Goal: Download file/media

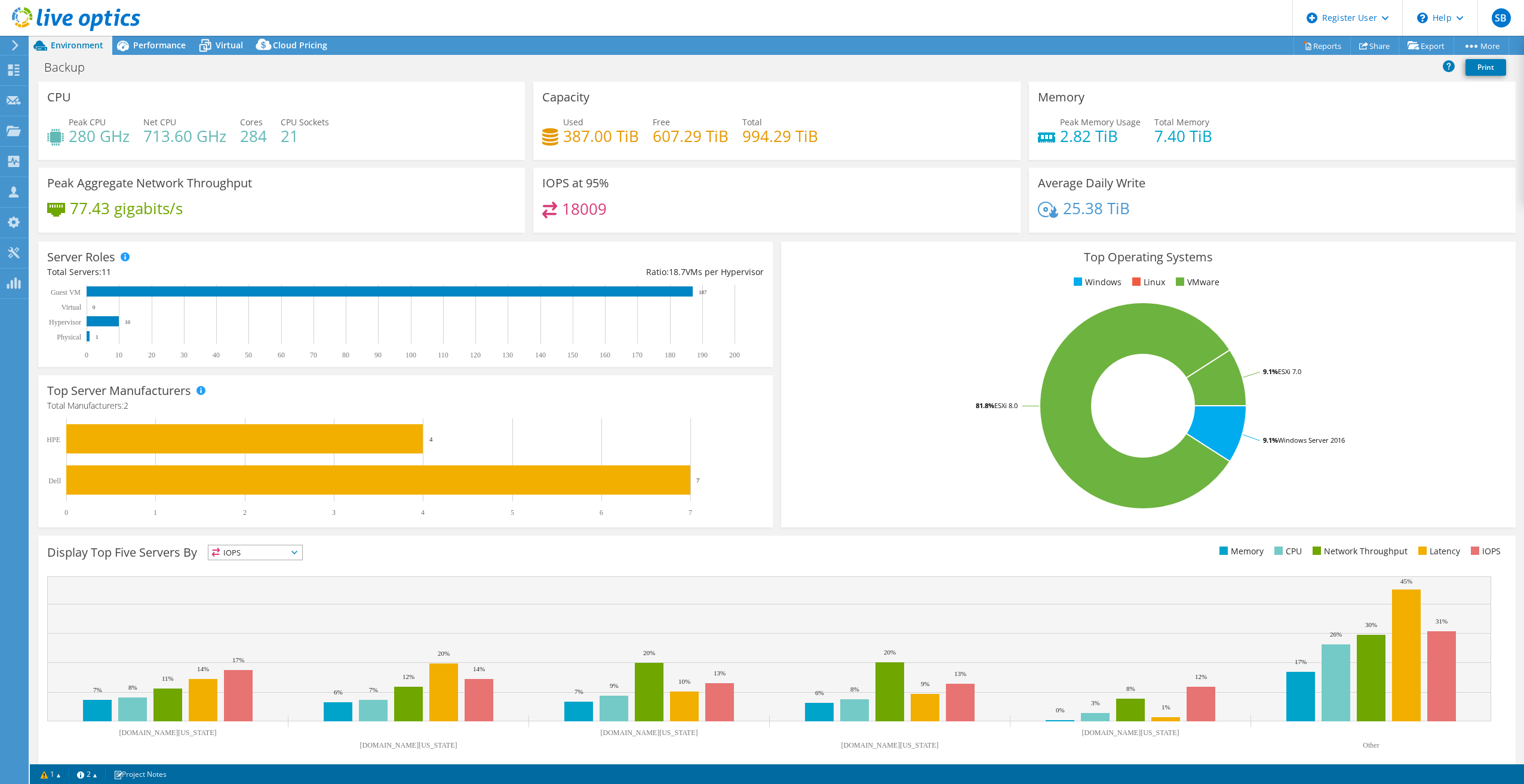
select select "USD"
click at [160, 46] on span "Performance" at bounding box center [160, 45] width 53 height 12
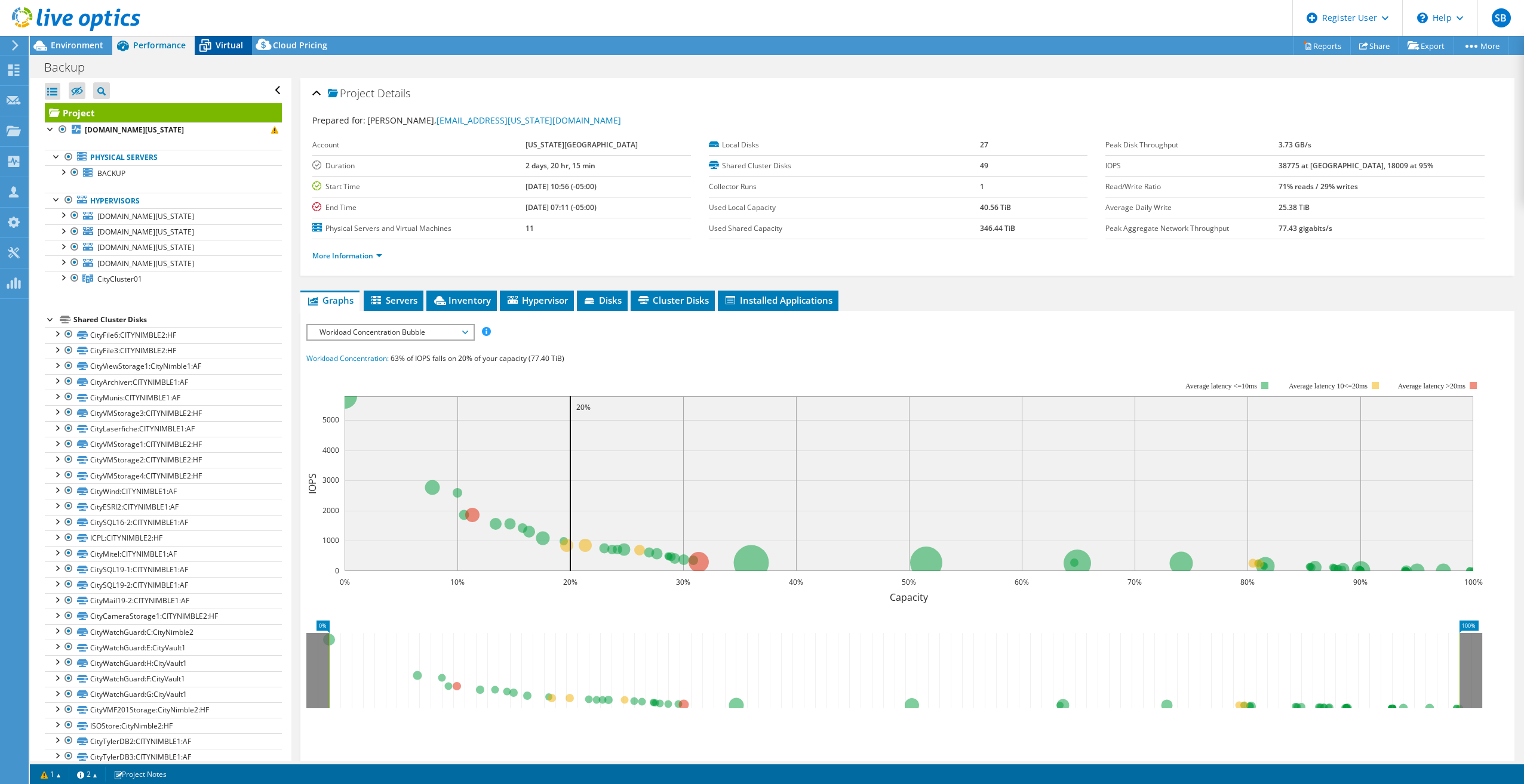
click at [238, 45] on span "Virtual" at bounding box center [229, 45] width 27 height 12
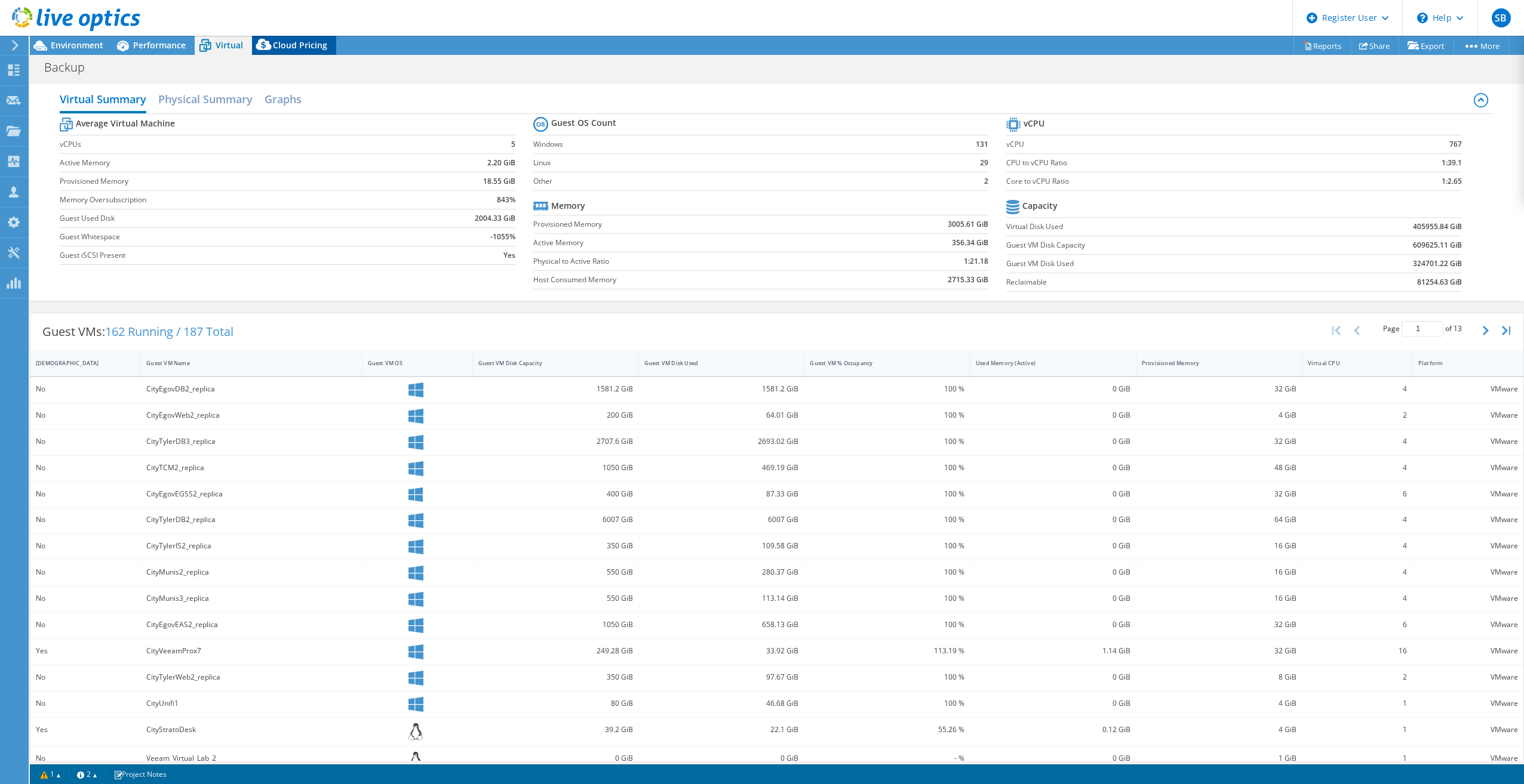
click at [303, 49] on span "Cloud Pricing" at bounding box center [300, 45] width 55 height 12
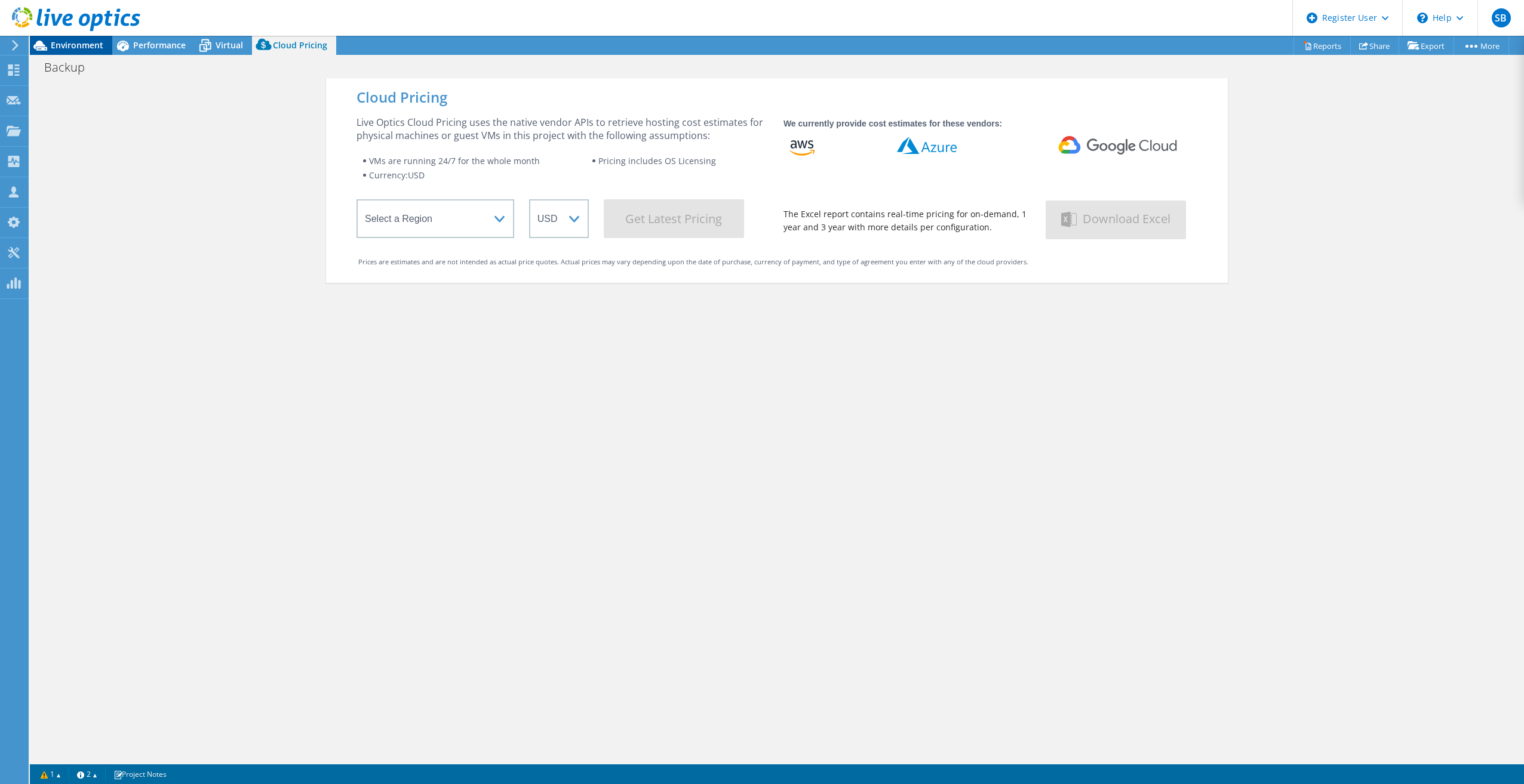
click at [57, 47] on span "Environment" at bounding box center [77, 45] width 53 height 12
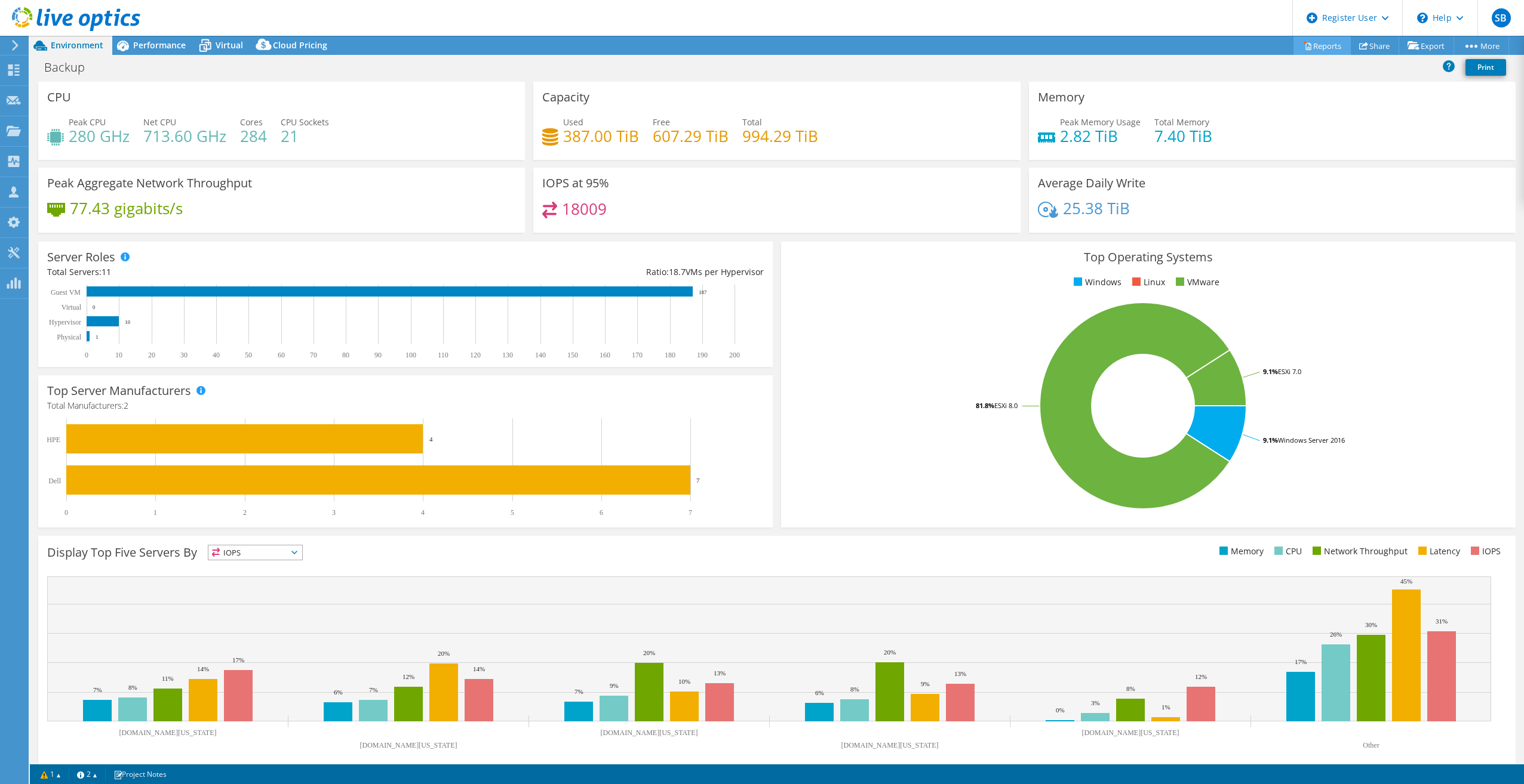
click at [1309, 41] on link "Reports" at bounding box center [1321, 45] width 57 height 19
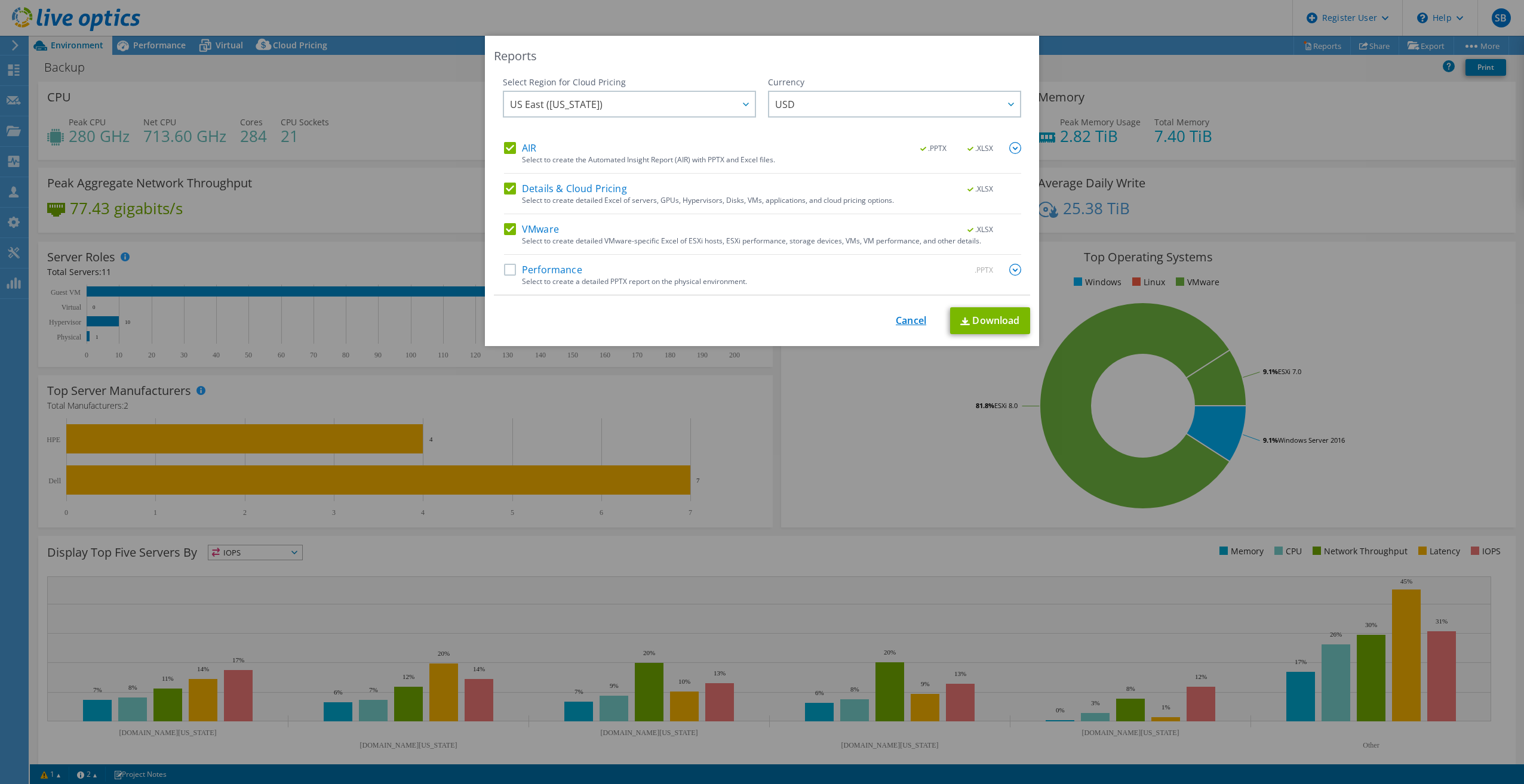
click at [897, 317] on link "Cancel" at bounding box center [910, 321] width 30 height 12
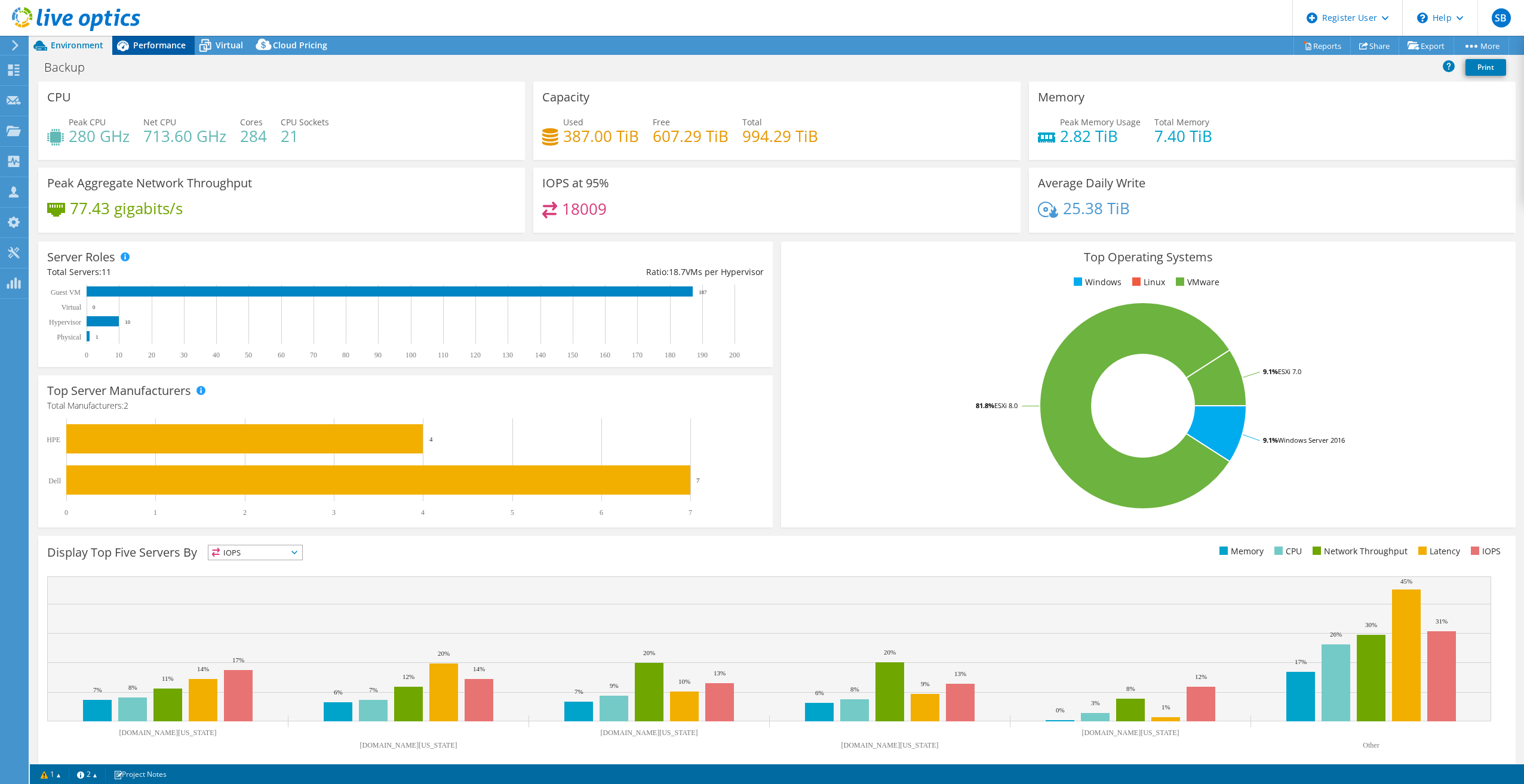
click at [149, 41] on span "Performance" at bounding box center [160, 45] width 53 height 12
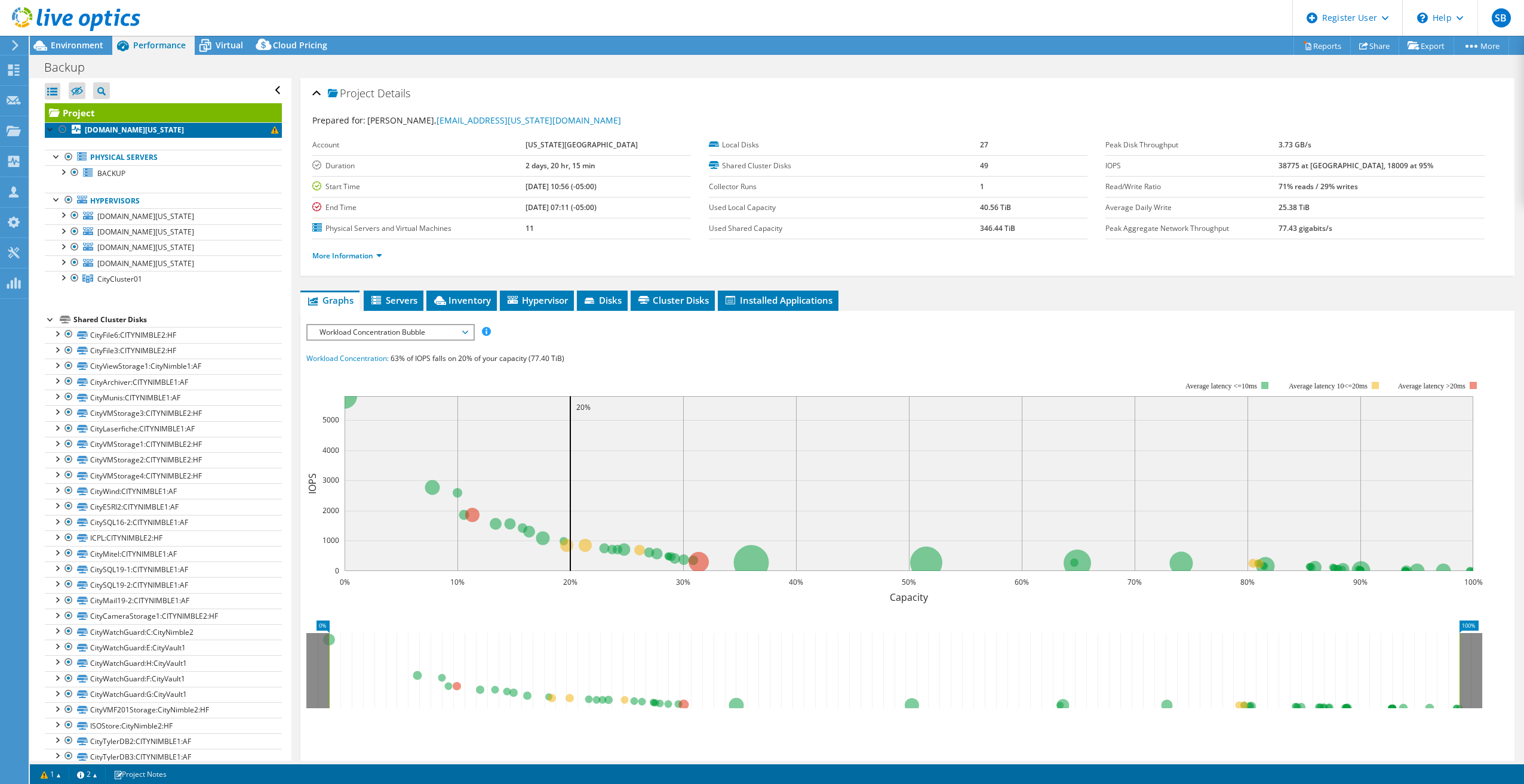
click at [271, 128] on span at bounding box center [274, 130] width 7 height 7
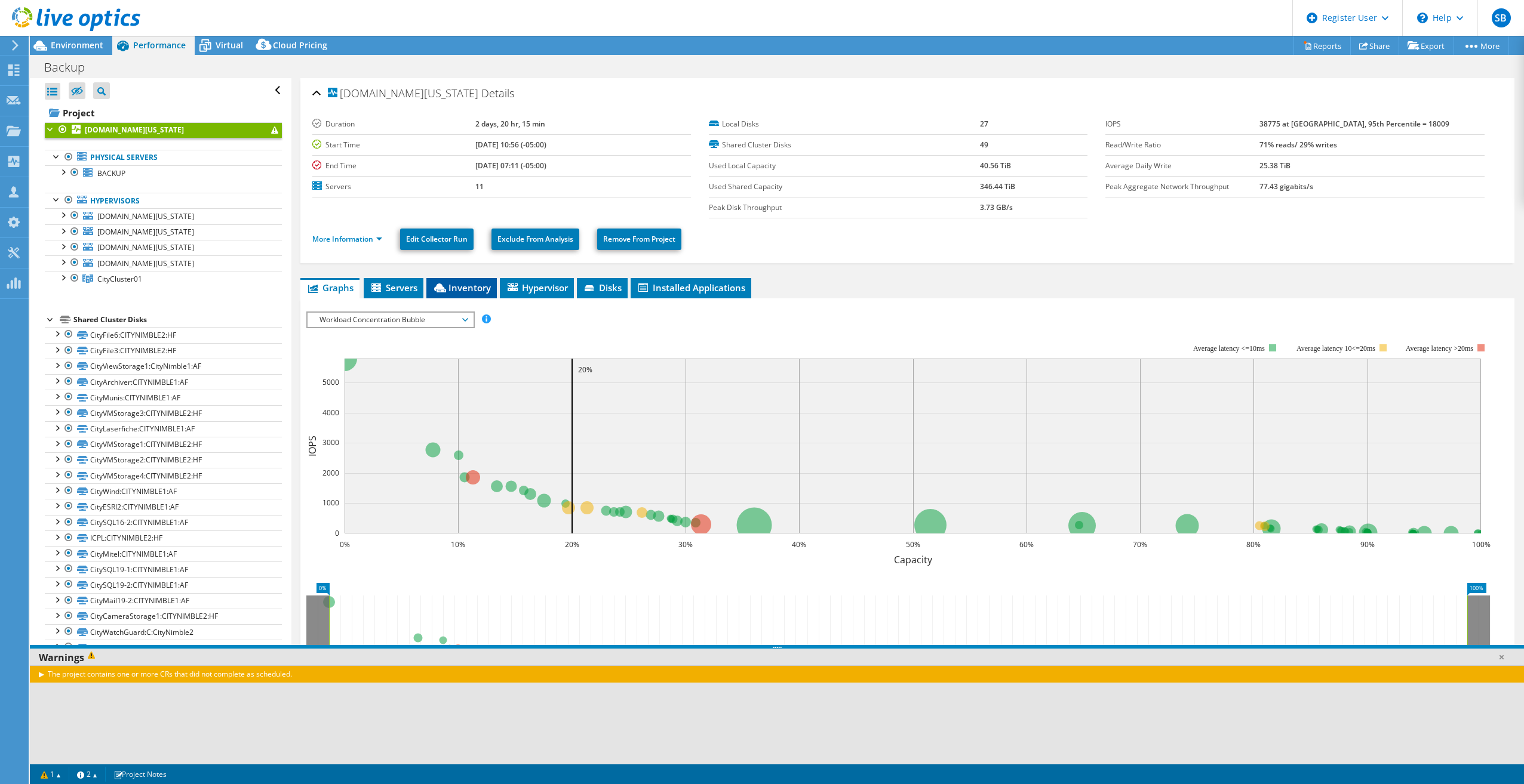
click at [470, 290] on span "Inventory" at bounding box center [462, 287] width 58 height 12
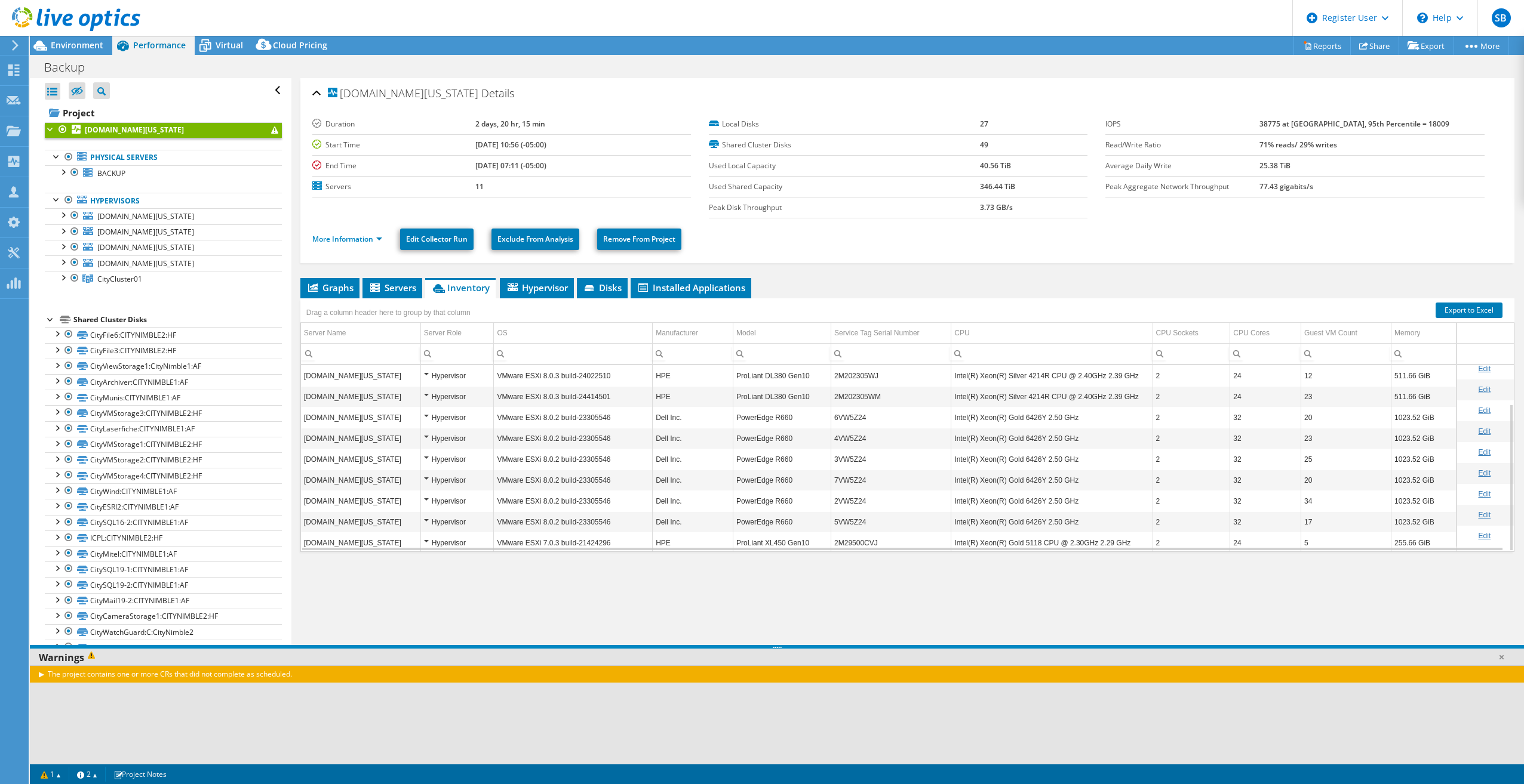
scroll to position [49, 0]
click at [1455, 311] on link "Export to Excel" at bounding box center [1468, 311] width 67 height 16
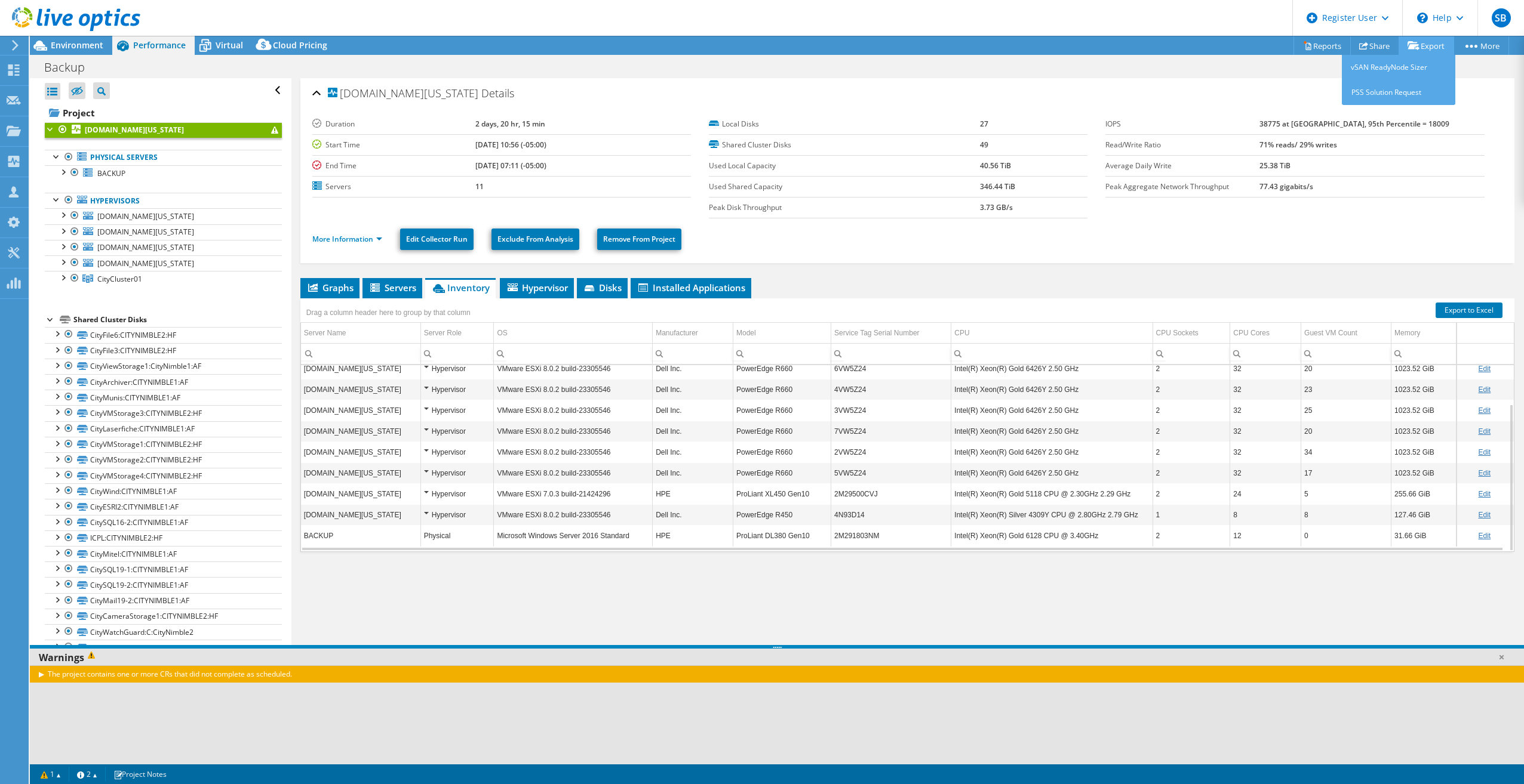
click at [1422, 41] on link "Export" at bounding box center [1426, 45] width 56 height 19
click at [1470, 315] on link "Export to Excel" at bounding box center [1468, 311] width 67 height 16
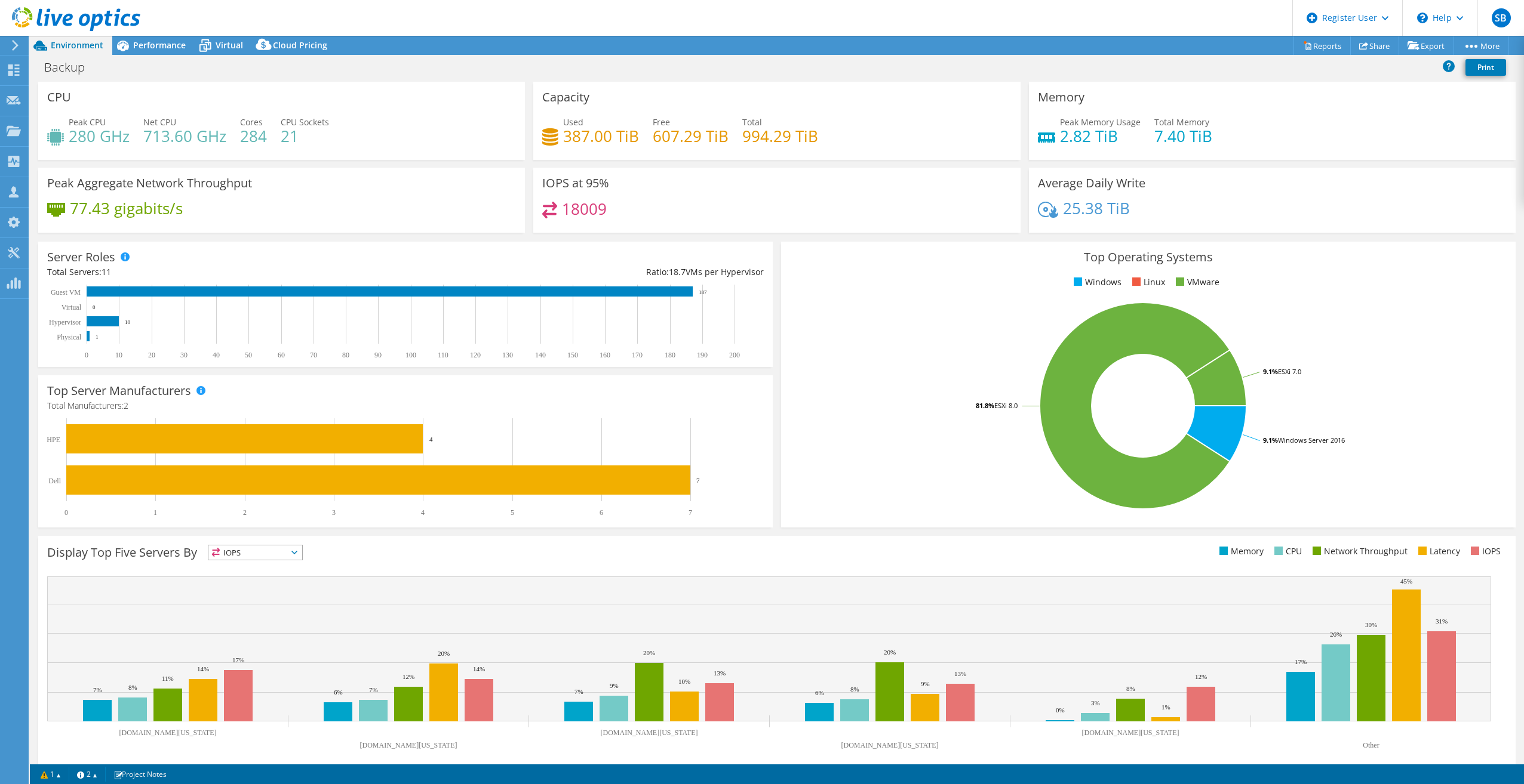
select select "USD"
